Goal: Navigation & Orientation: Find specific page/section

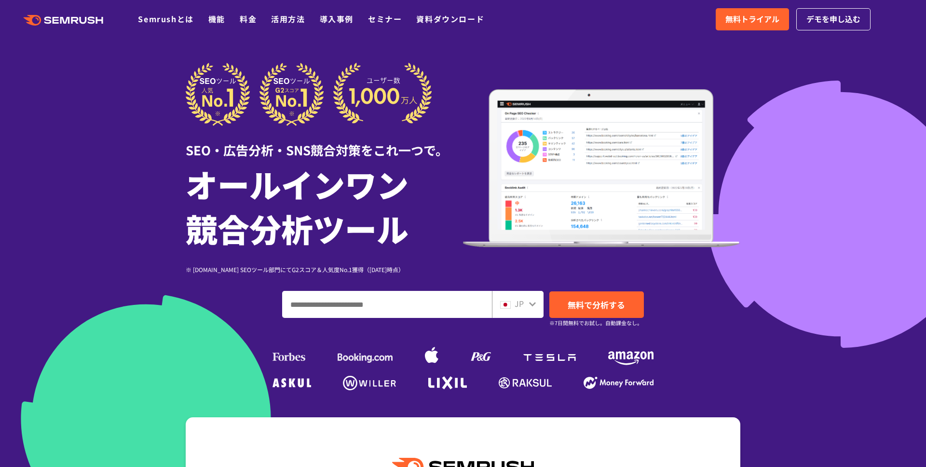
click at [91, 19] on icon at bounding box center [92, 19] width 7 height 7
click at [175, 18] on link "Semrushとは" at bounding box center [165, 19] width 55 height 12
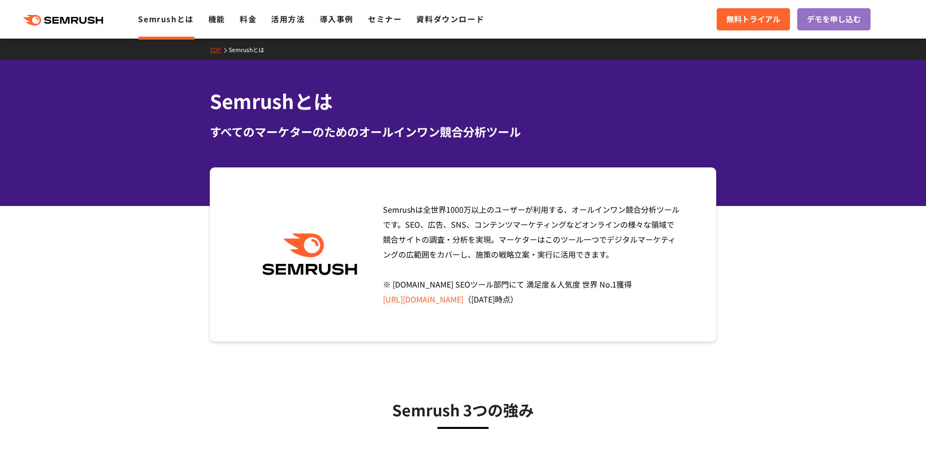
click at [87, 22] on icon ".cls {fill: #FF642D;}" at bounding box center [64, 20] width 109 height 11
